Goal: Download file/media

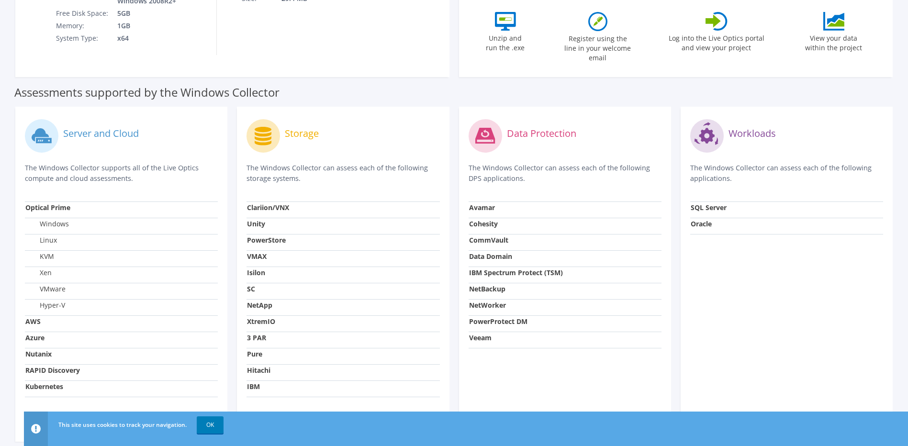
scroll to position [265, 0]
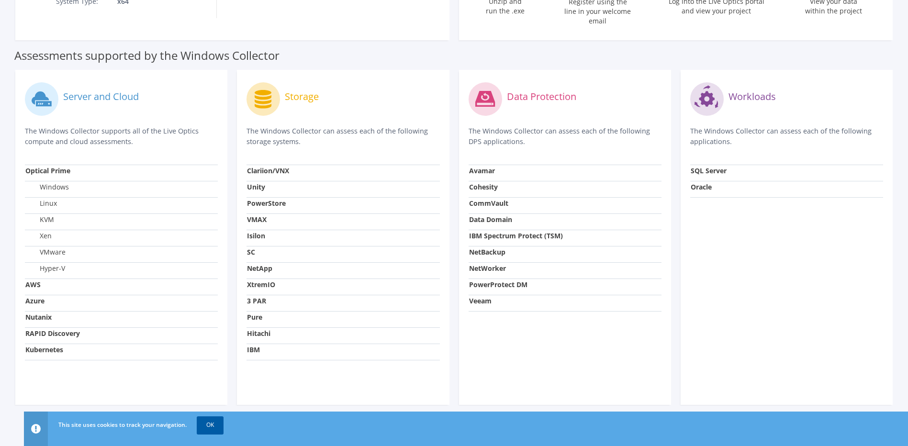
click at [210, 89] on link "OK" at bounding box center [210, 424] width 27 height 17
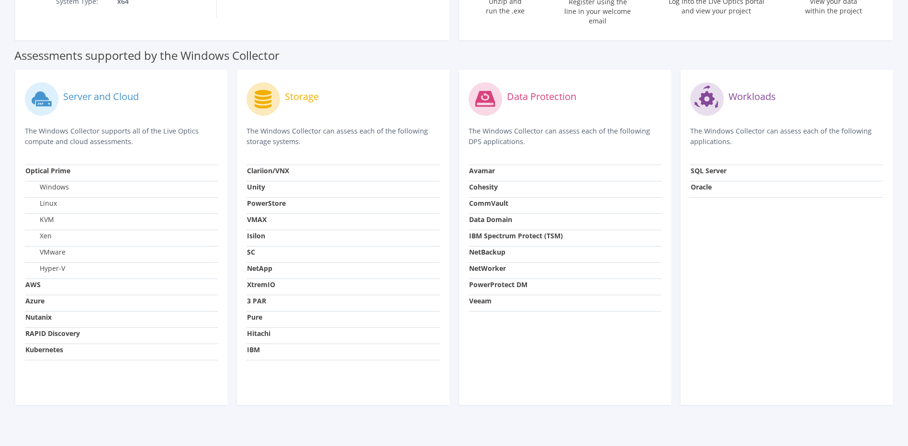
drag, startPoint x: 130, startPoint y: 73, endPoint x: 93, endPoint y: 91, distance: 41.5
click at [129, 79] on div "Server and Cloud" at bounding box center [121, 99] width 193 height 40
click at [93, 89] on label "Server and Cloud" at bounding box center [101, 97] width 76 height 10
click at [48, 82] on circle at bounding box center [41, 98] width 33 height 33
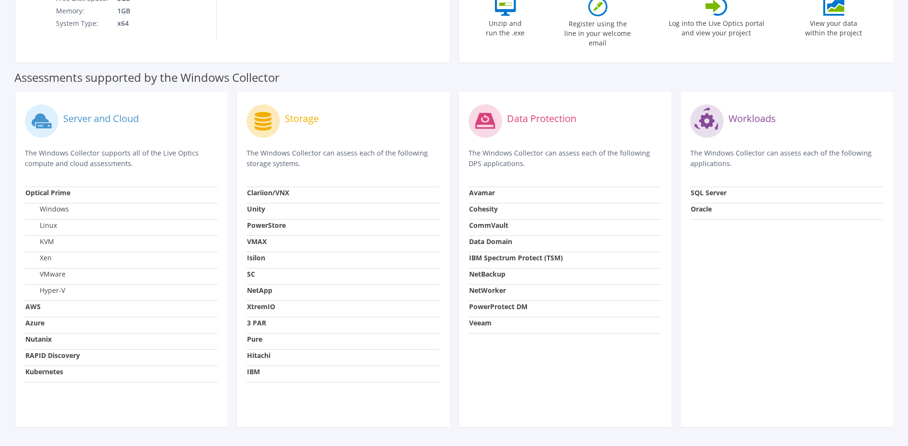
scroll to position [0, 0]
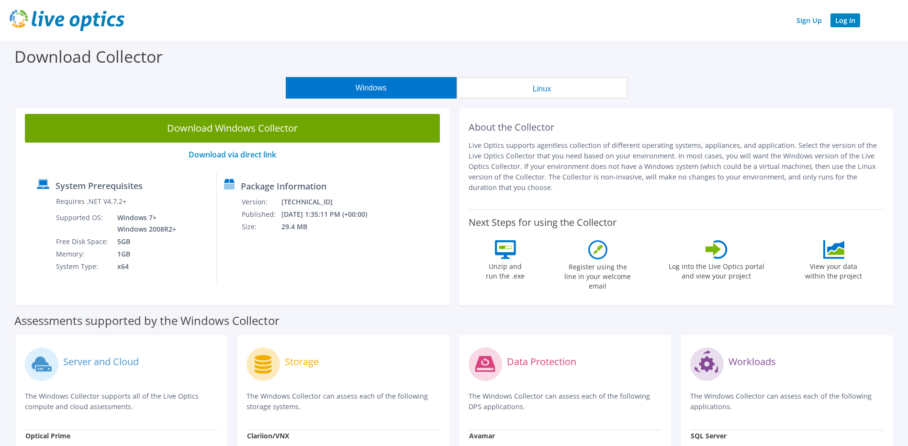
click at [245, 21] on link "Log In" at bounding box center [845, 20] width 30 height 14
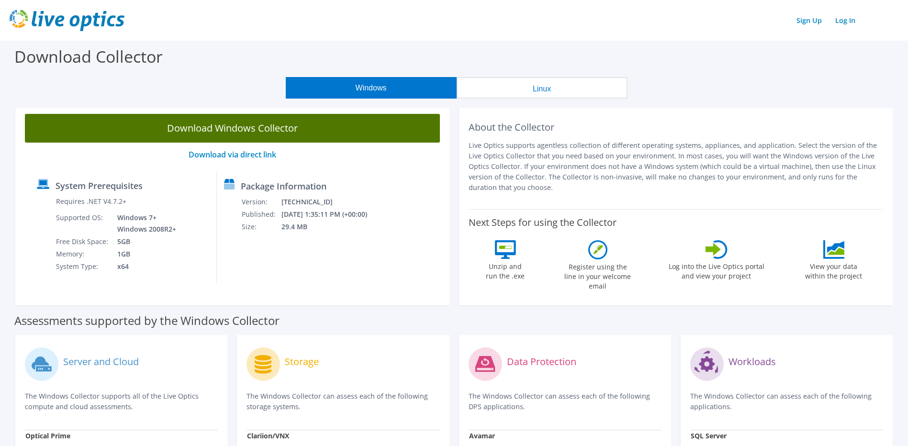
click at [277, 126] on link "Download Windows Collector" at bounding box center [232, 128] width 415 height 29
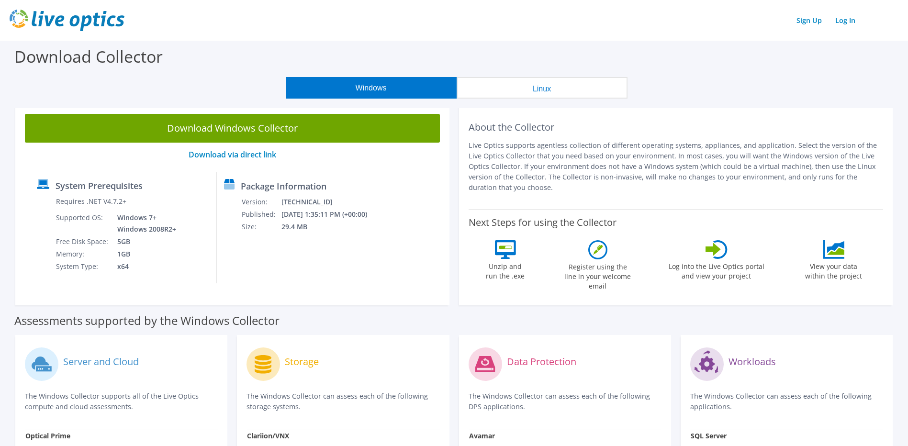
drag, startPoint x: 161, startPoint y: 378, endPoint x: 153, endPoint y: 371, distance: 10.2
click at [161, 378] on div "Server and Cloud The Windows Collector supports all of the Live Optics compute …" at bounding box center [121, 387] width 193 height 85
click at [113, 357] on label "Server and Cloud" at bounding box center [101, 362] width 76 height 10
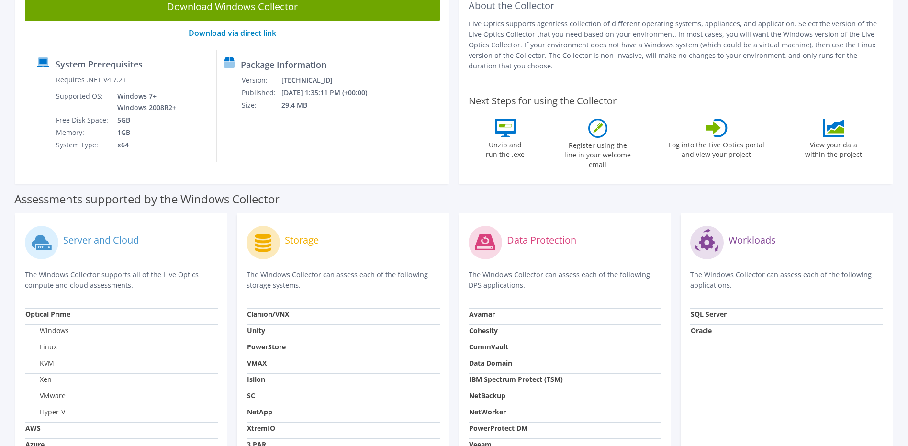
scroll to position [239, 0]
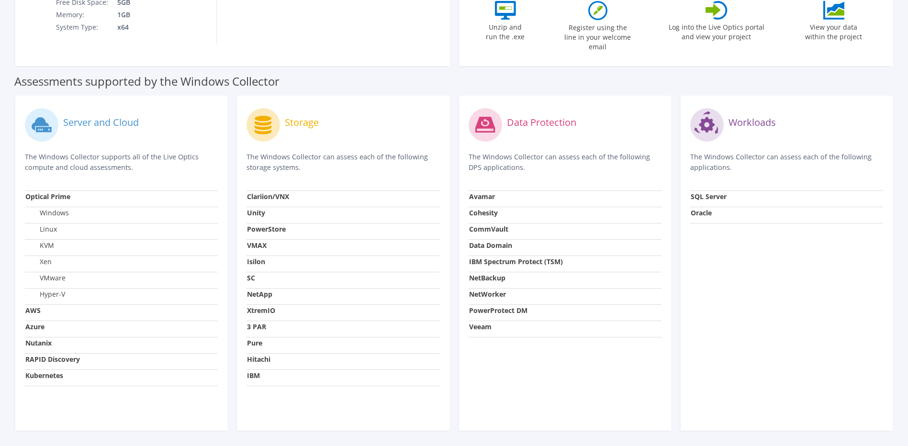
drag, startPoint x: 313, startPoint y: 267, endPoint x: 307, endPoint y: 199, distance: 68.7
click at [313, 272] on td "SC" at bounding box center [342, 280] width 193 height 16
drag, startPoint x: 307, startPoint y: 198, endPoint x: 301, endPoint y: 195, distance: 6.9
click at [306, 198] on td "Clariion/VNX" at bounding box center [342, 198] width 193 height 16
drag, startPoint x: 287, startPoint y: 197, endPoint x: 283, endPoint y: 200, distance: 4.9
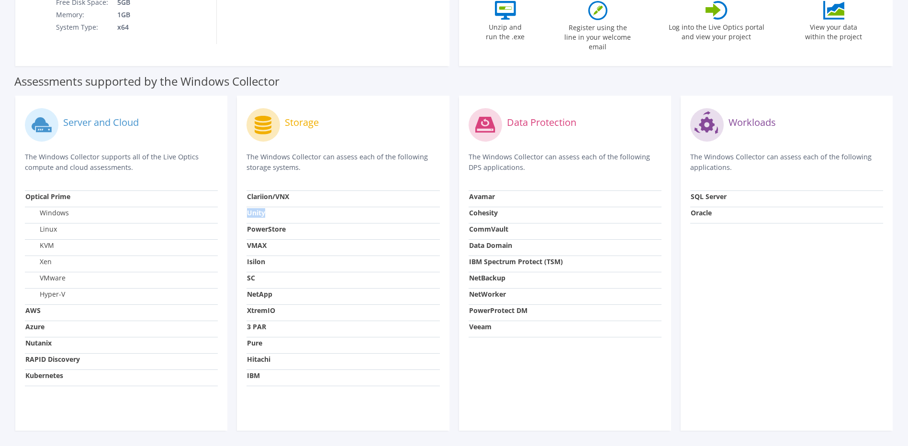
click at [283, 200] on tbody "Clariion/VNX Unity PowerStore VMAX Isilon SC NetApp XtremIO 3 PAR Pure Hitachi …" at bounding box center [342, 287] width 193 height 195
drag, startPoint x: 283, startPoint y: 200, endPoint x: 261, endPoint y: 218, distance: 28.9
click at [266, 212] on td "Unity" at bounding box center [342, 215] width 193 height 16
click at [258, 224] on strong "PowerStore" at bounding box center [266, 228] width 39 height 9
click at [258, 228] on td "PowerStore" at bounding box center [342, 231] width 193 height 16
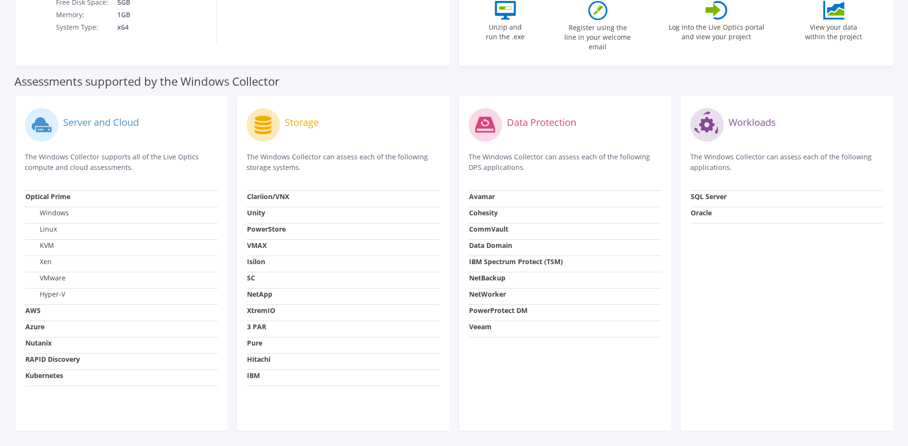
drag, startPoint x: 258, startPoint y: 228, endPoint x: 140, endPoint y: 211, distance: 119.4
click at [255, 227] on td "PowerStore" at bounding box center [342, 231] width 193 height 16
drag, startPoint x: 74, startPoint y: 186, endPoint x: 62, endPoint y: 186, distance: 12.0
click at [65, 190] on td "Optical Prime" at bounding box center [121, 198] width 193 height 16
click at [62, 192] on strong "Optical Prime" at bounding box center [47, 196] width 45 height 9
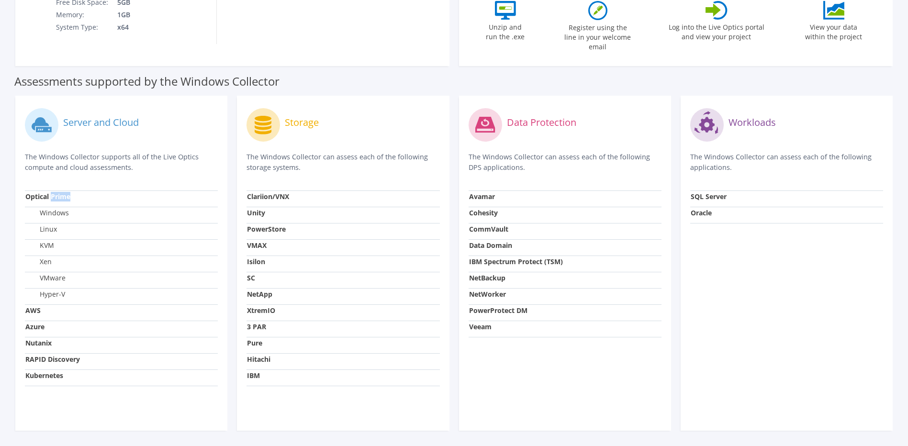
click at [62, 192] on strong "Optical Prime" at bounding box center [47, 196] width 45 height 9
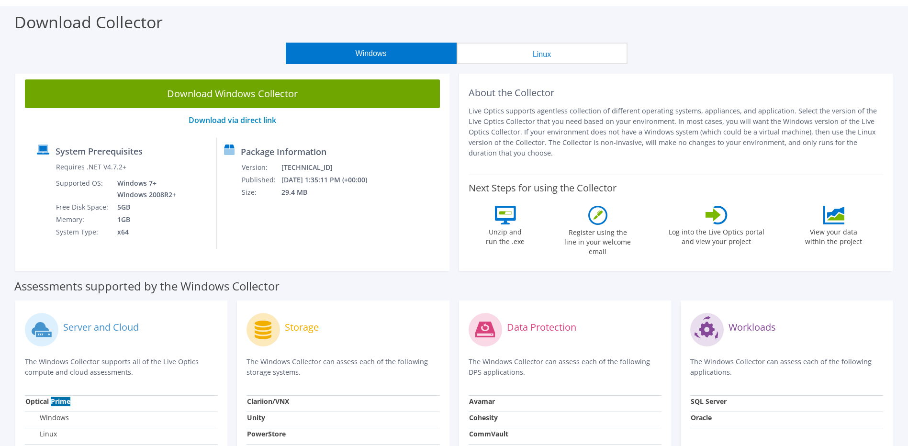
scroll to position [0, 0]
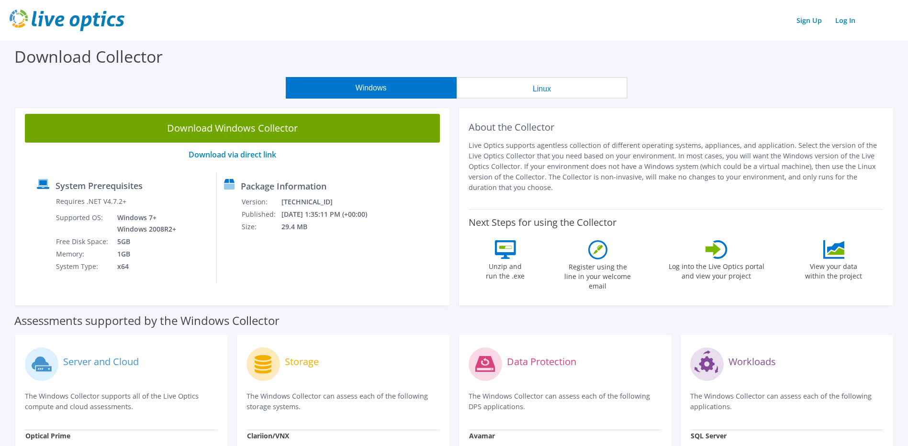
click at [219, 61] on div "Download Collector" at bounding box center [454, 59] width 898 height 36
